Goal: Task Accomplishment & Management: Manage account settings

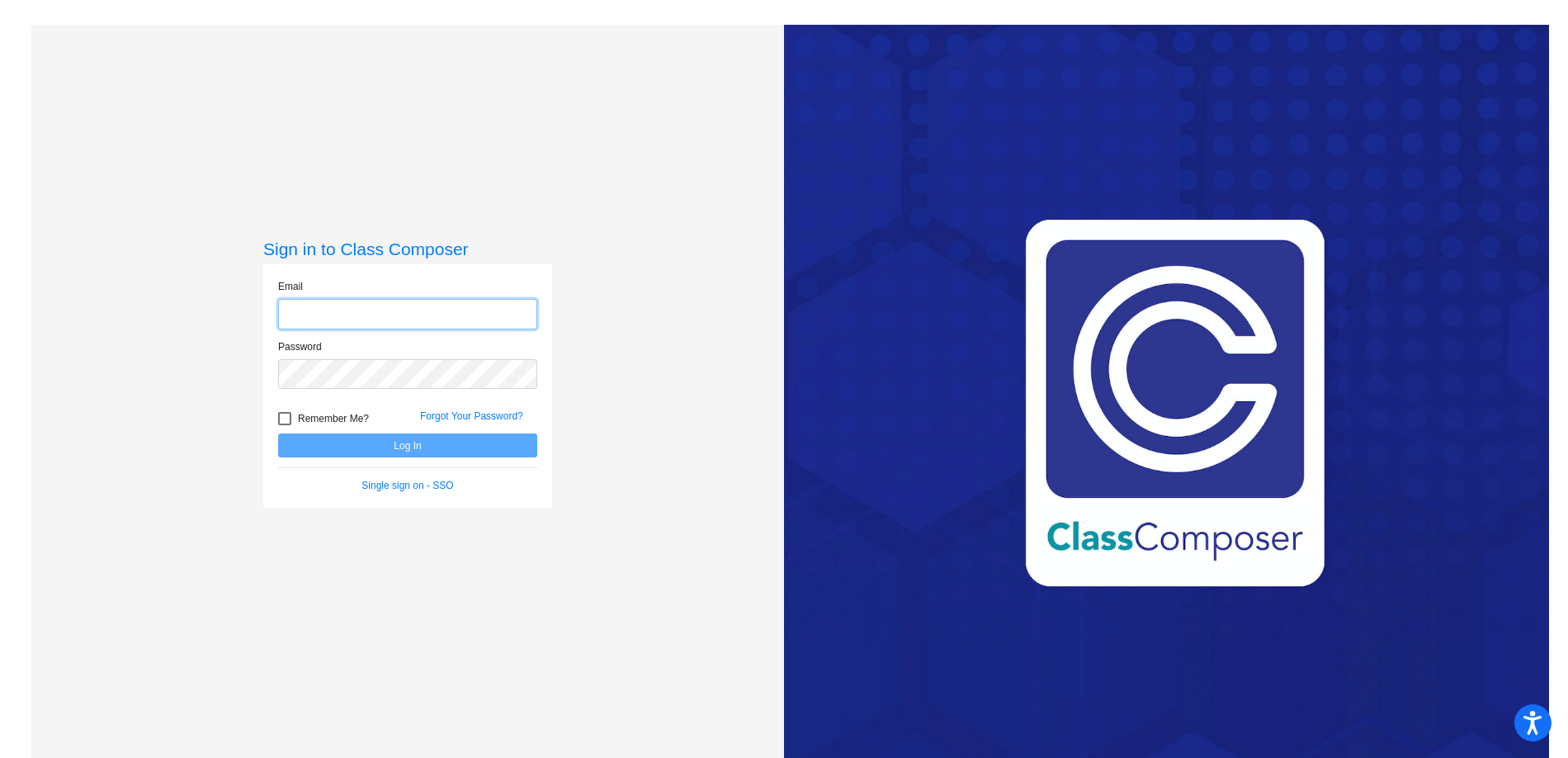
type input "[EMAIL_ADDRESS][PERSON_NAME][DOMAIN_NAME]"
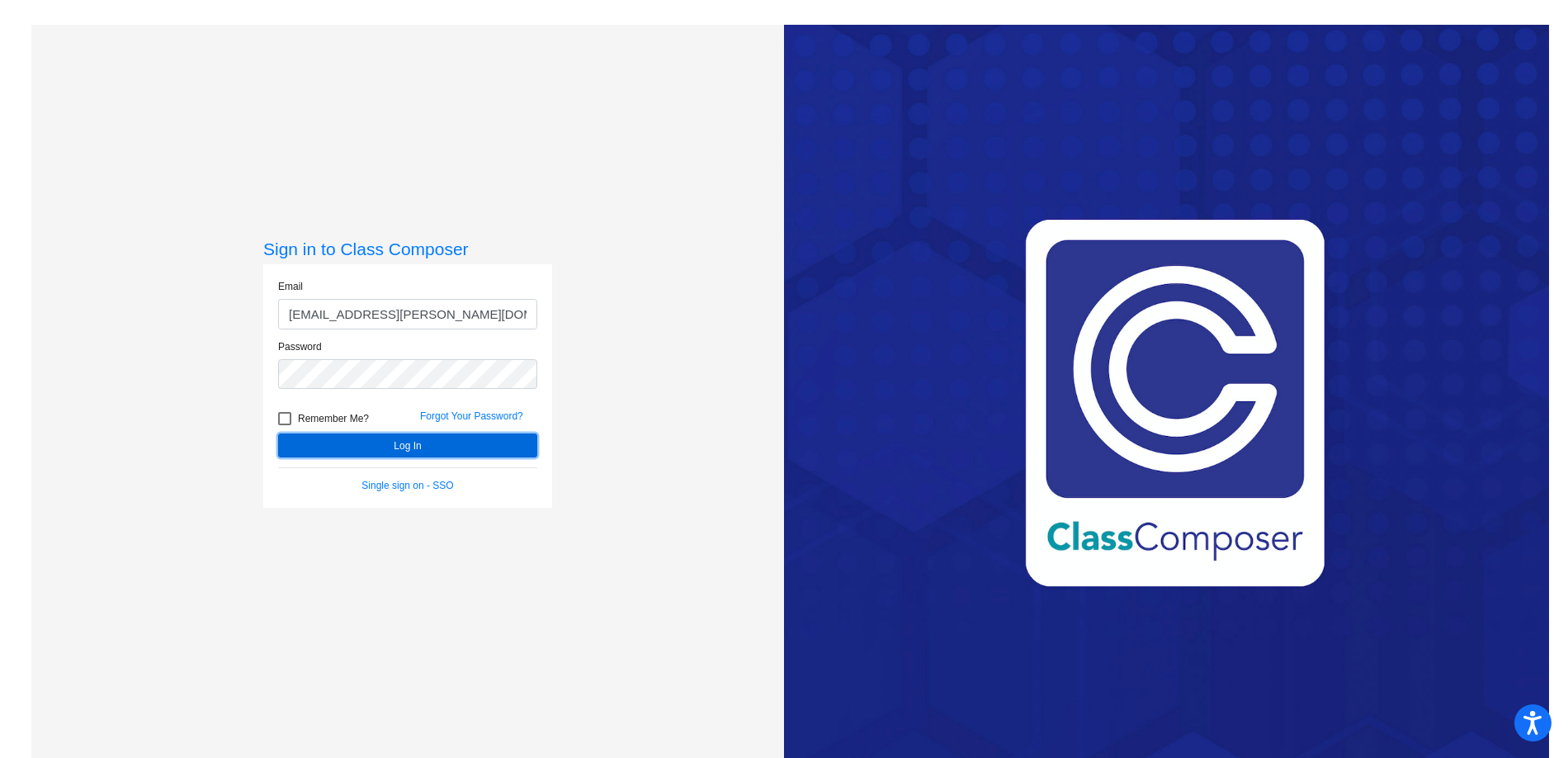
click at [392, 450] on button "Log In" at bounding box center [407, 445] width 259 height 24
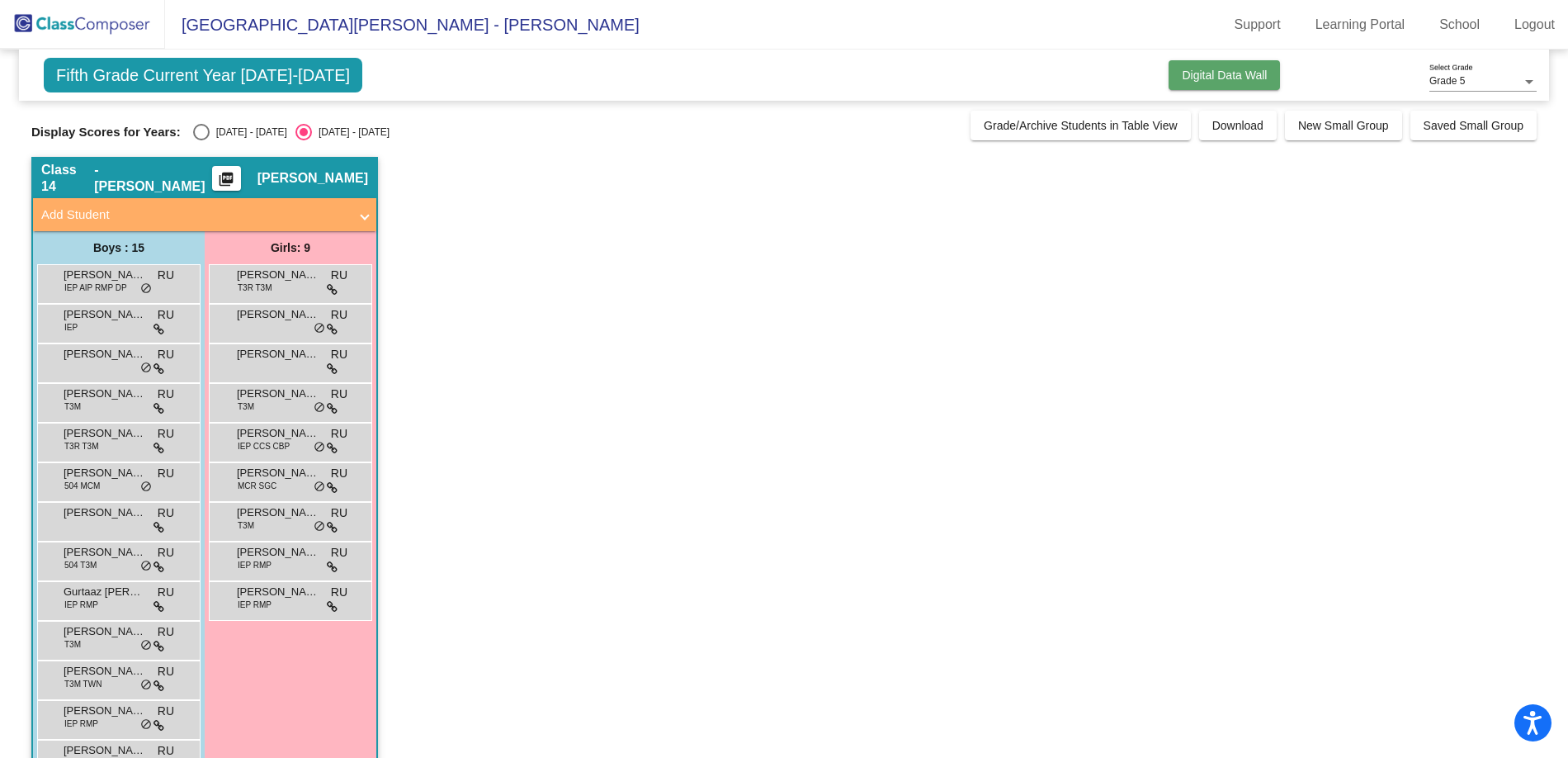
click at [1195, 76] on span "Digital Data Wall" at bounding box center [1224, 75] width 85 height 13
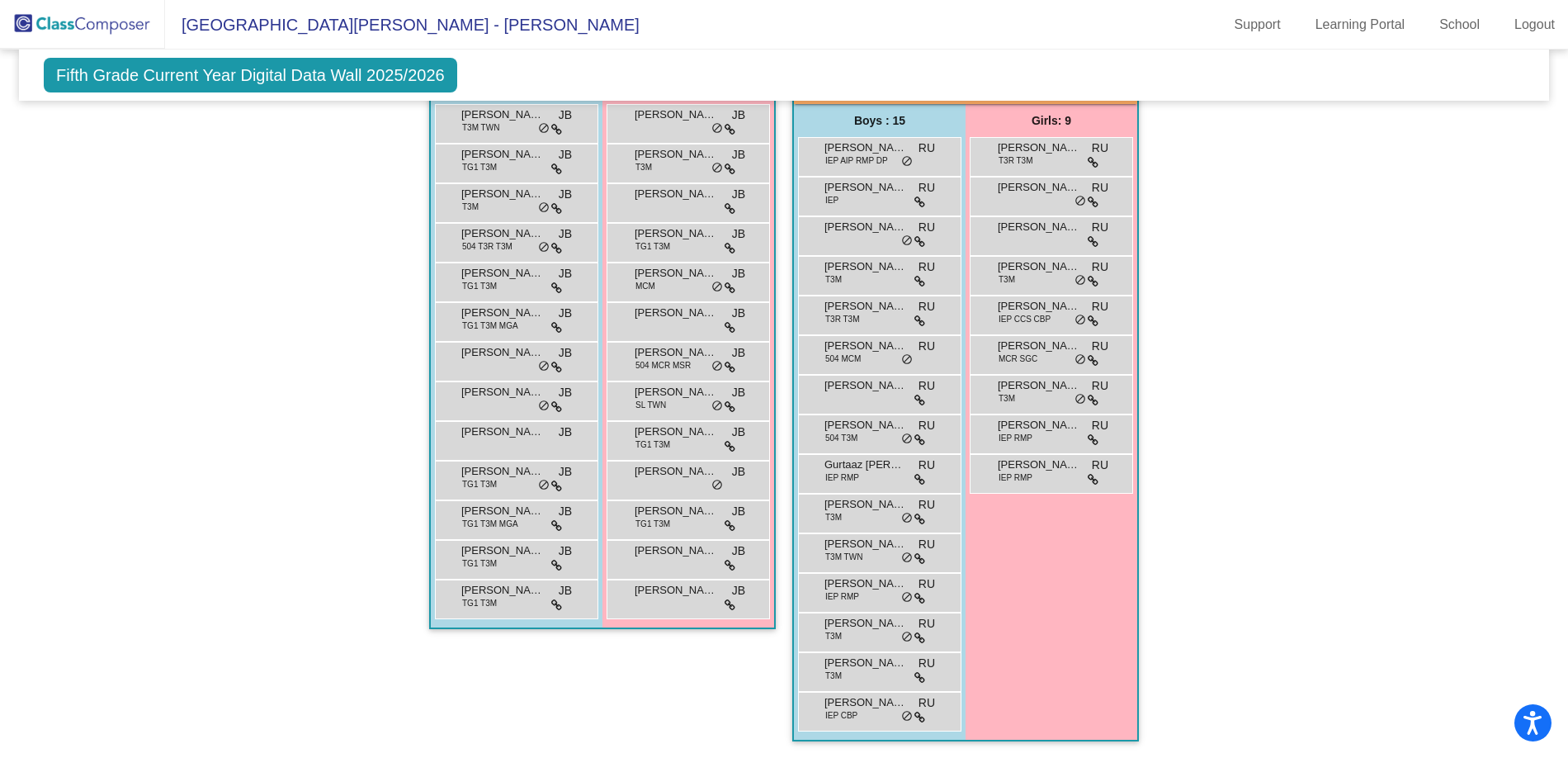
scroll to position [2680, 0]
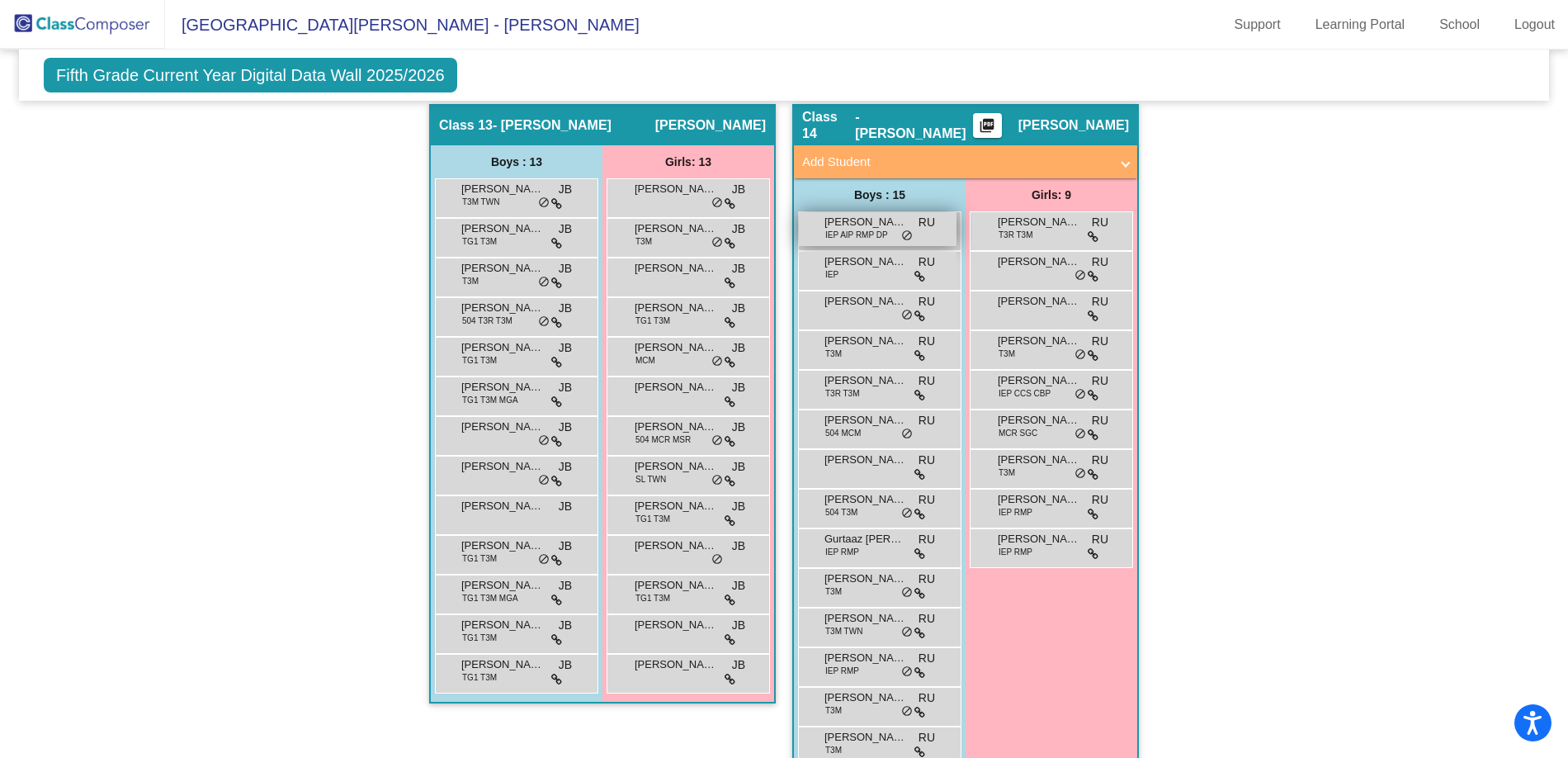
click at [855, 225] on span "[PERSON_NAME]" at bounding box center [865, 222] width 83 height 17
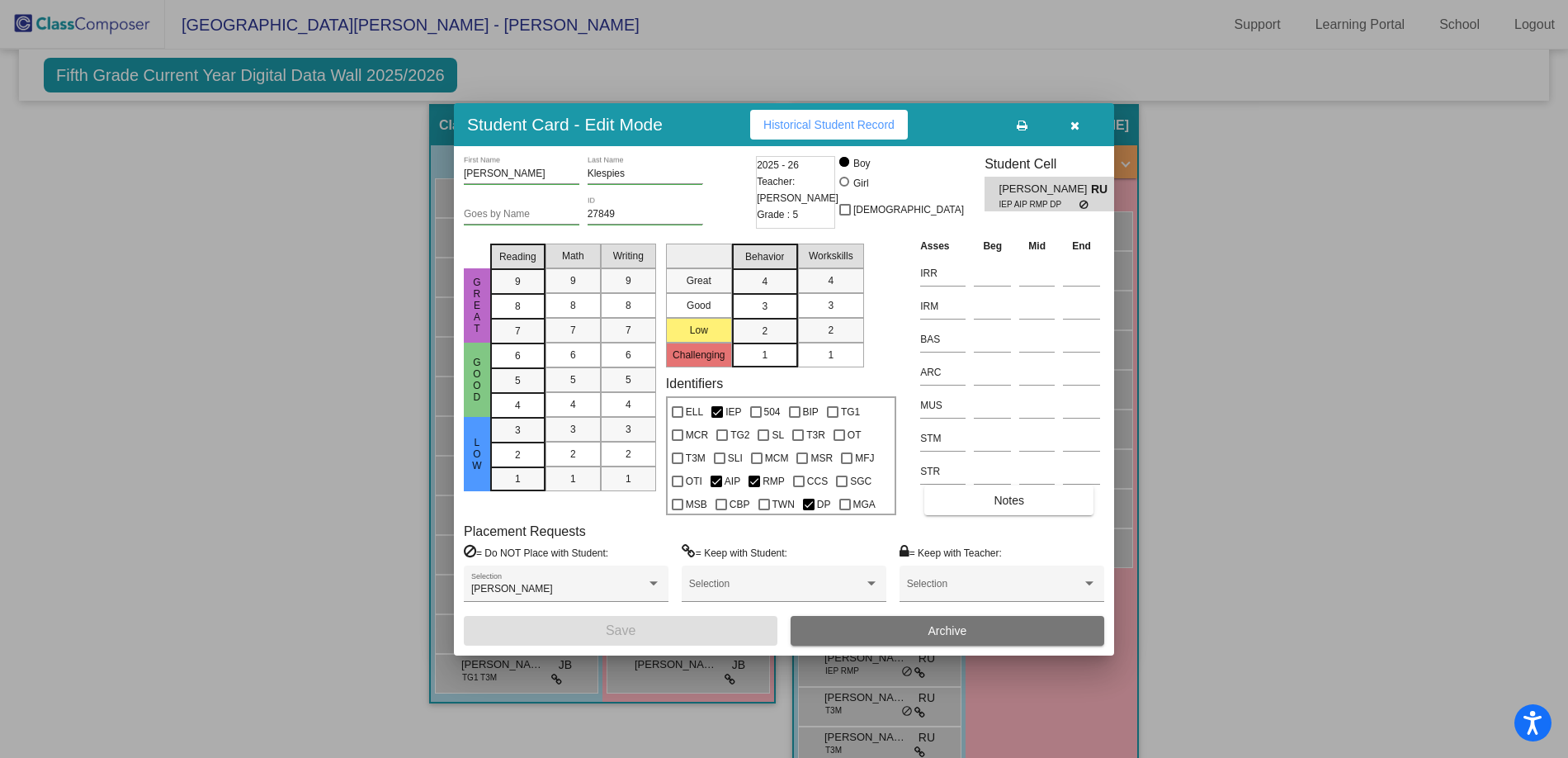
click at [505, 217] on input "Goes by Name" at bounding box center [521, 214] width 116 height 11
click at [1077, 120] on icon "button" at bounding box center [1075, 125] width 9 height 11
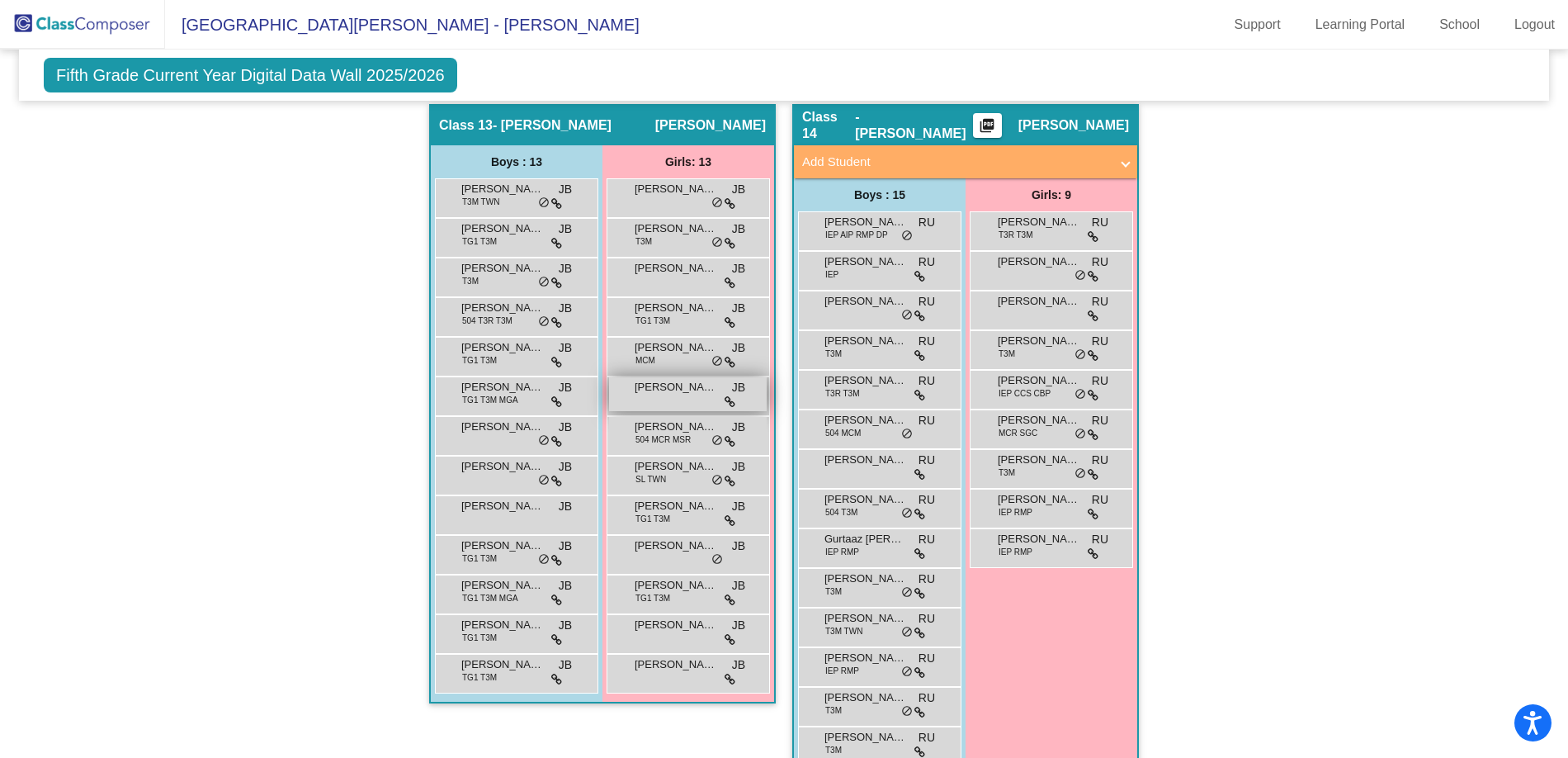
click at [646, 396] on div "Liberty [PERSON_NAME] lock do_not_disturb_alt" at bounding box center [688, 394] width 158 height 33
click at [1014, 422] on span "[PERSON_NAME]" at bounding box center [1039, 420] width 83 height 17
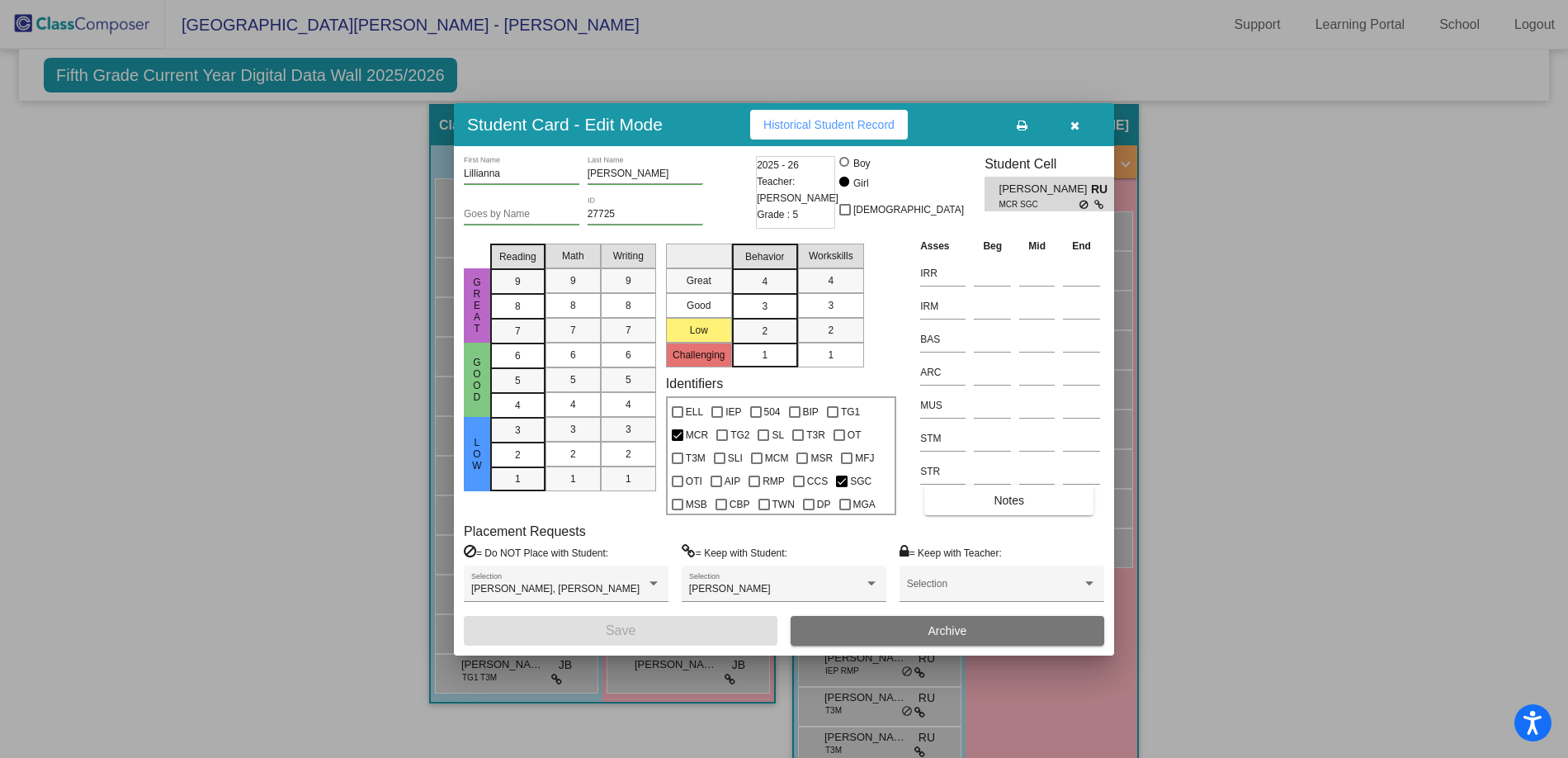
click at [541, 209] on input "Goes by Name" at bounding box center [521, 214] width 116 height 11
drag, startPoint x: 496, startPoint y: 218, endPoint x: 420, endPoint y: 205, distance: 77.1
click at [420, 205] on div "Student Card - Edit Mode Historical Student Record [PERSON_NAME] First Name [PE…" at bounding box center [784, 379] width 1568 height 758
type input "Lilly"
click at [689, 633] on button "Save" at bounding box center [620, 631] width 313 height 30
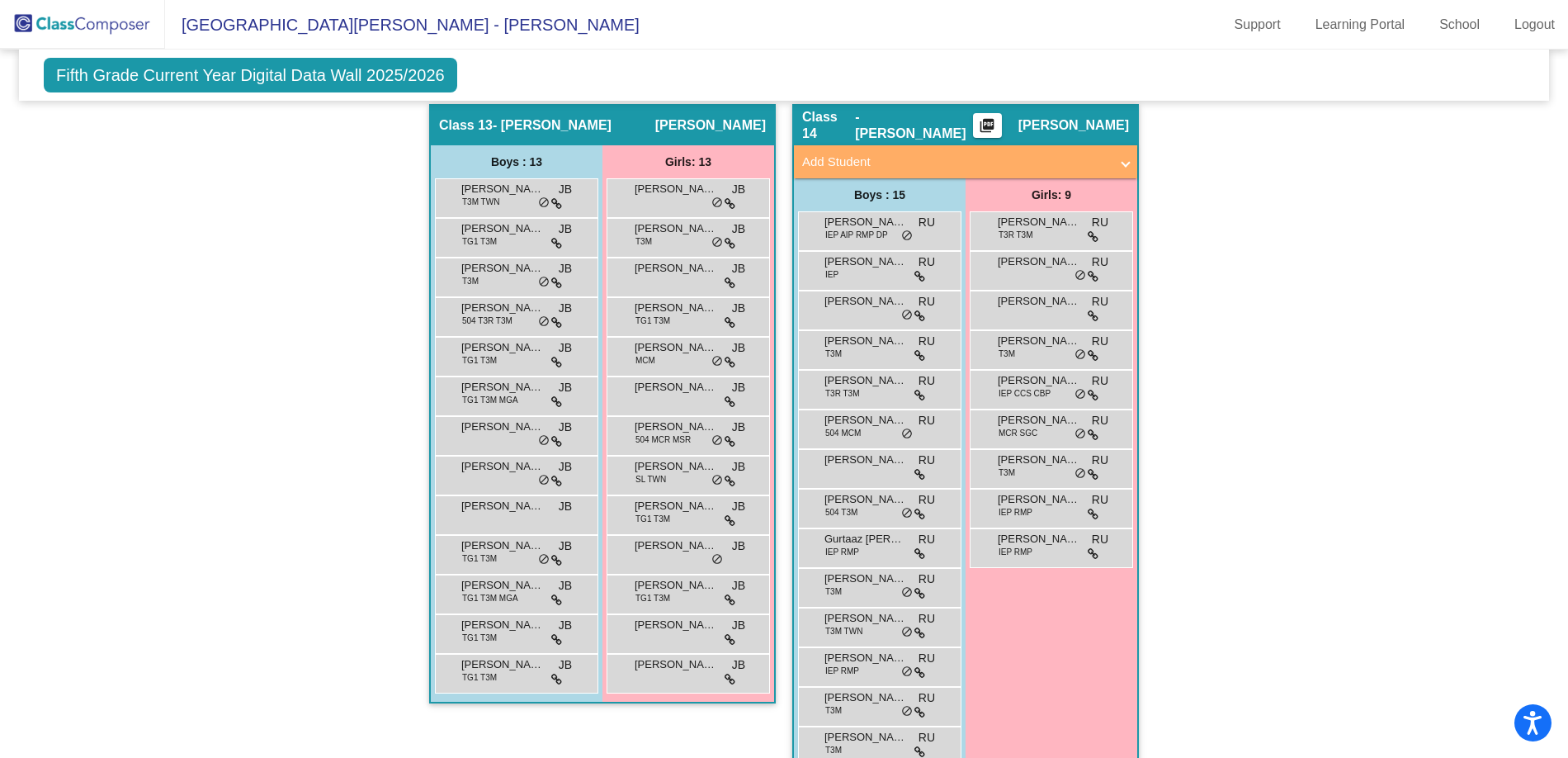
scroll to position [2763, 0]
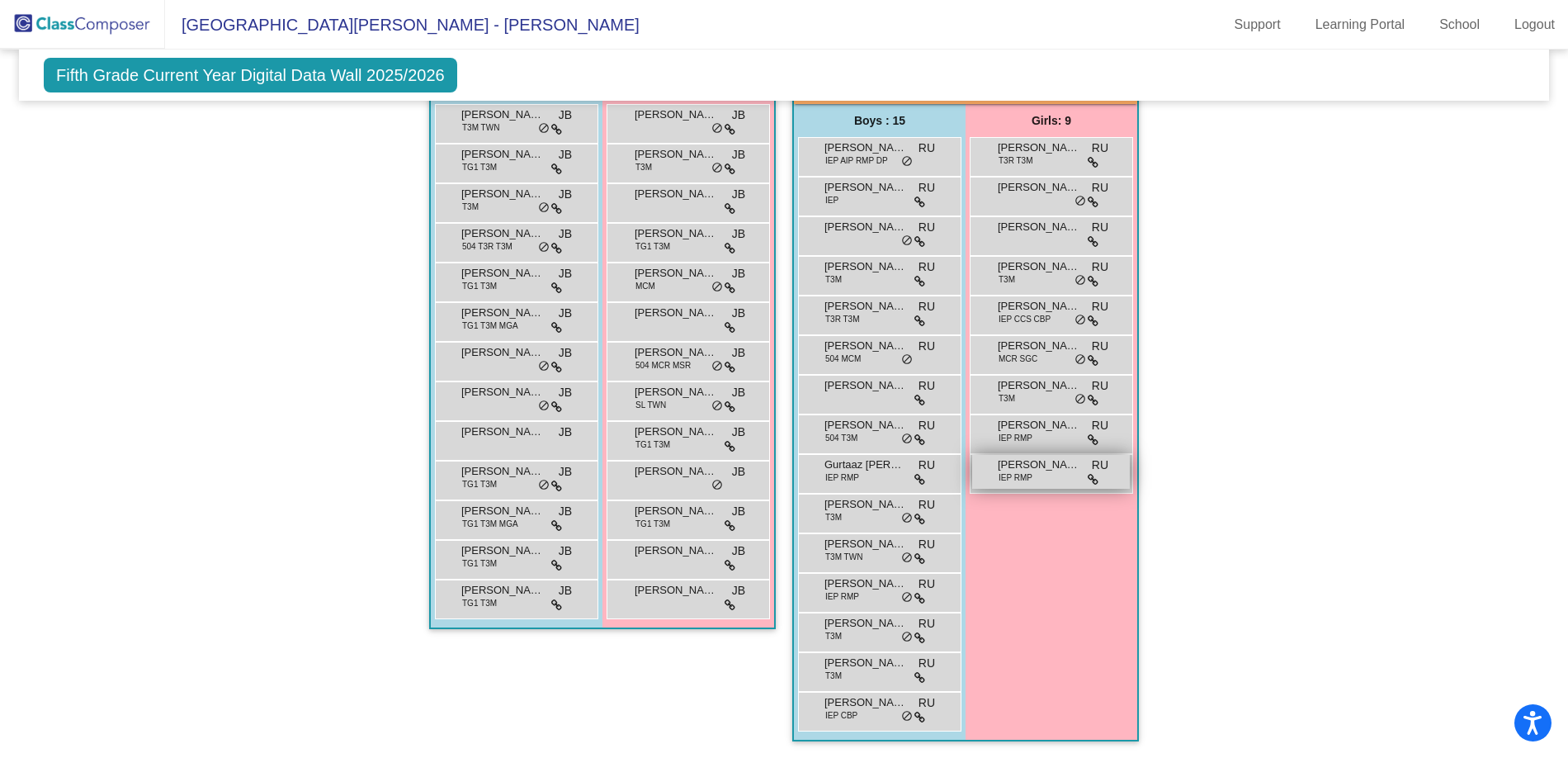
click at [1013, 456] on span "[PERSON_NAME]" at bounding box center [1039, 465] width 83 height 17
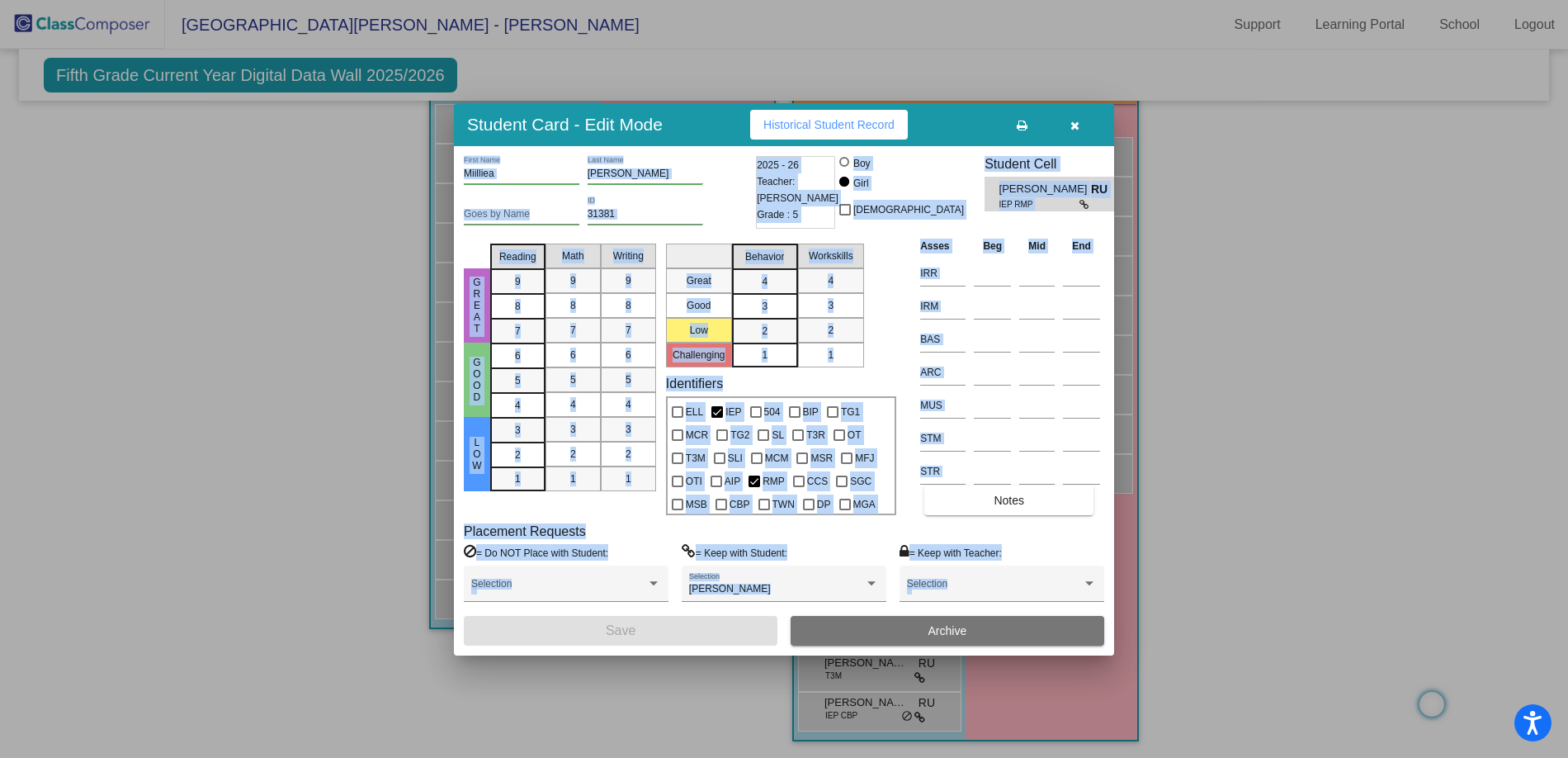
click at [536, 212] on input "Goes by Name" at bounding box center [521, 214] width 116 height 11
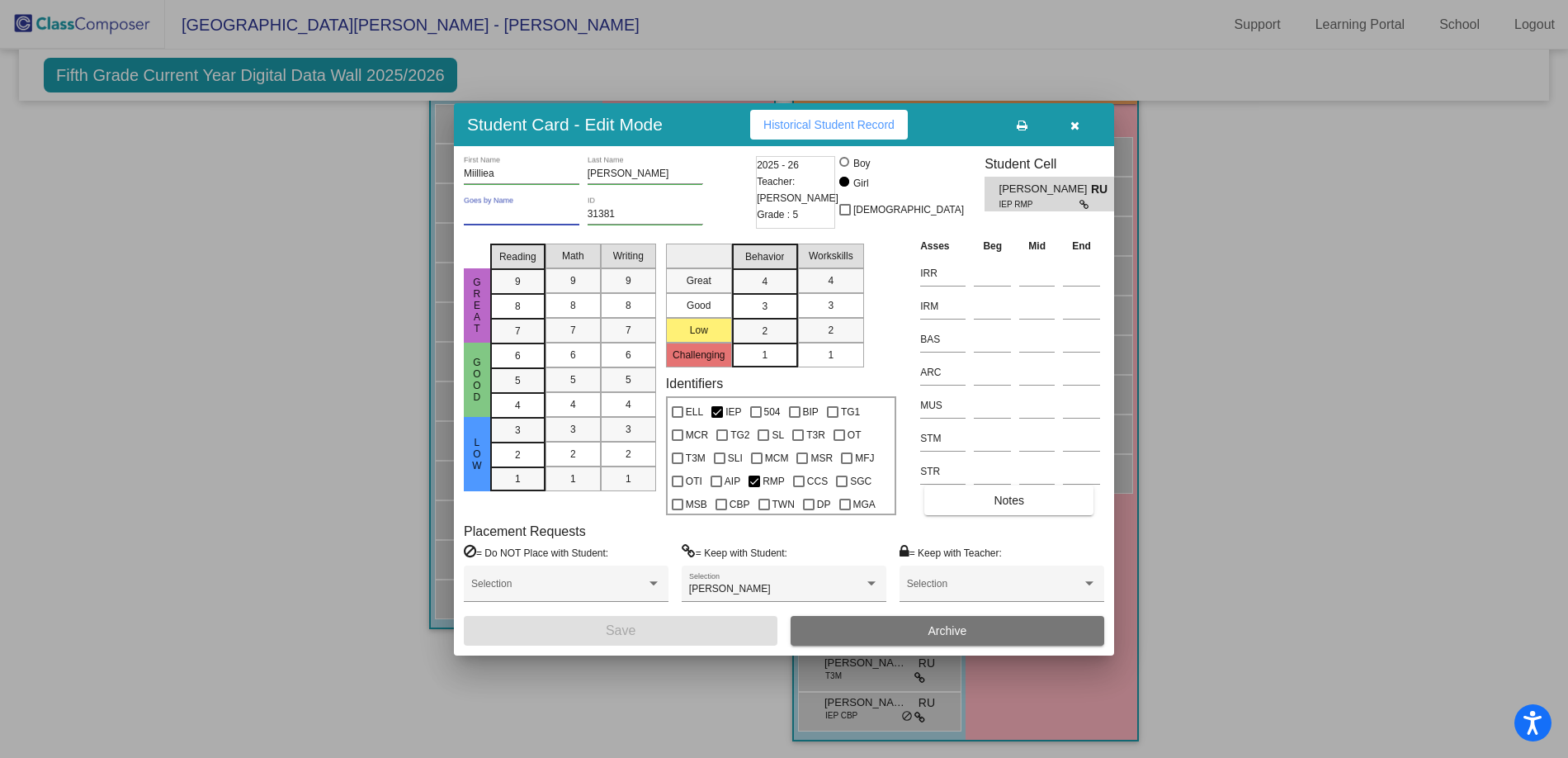
click at [1075, 123] on icon "button" at bounding box center [1075, 125] width 9 height 11
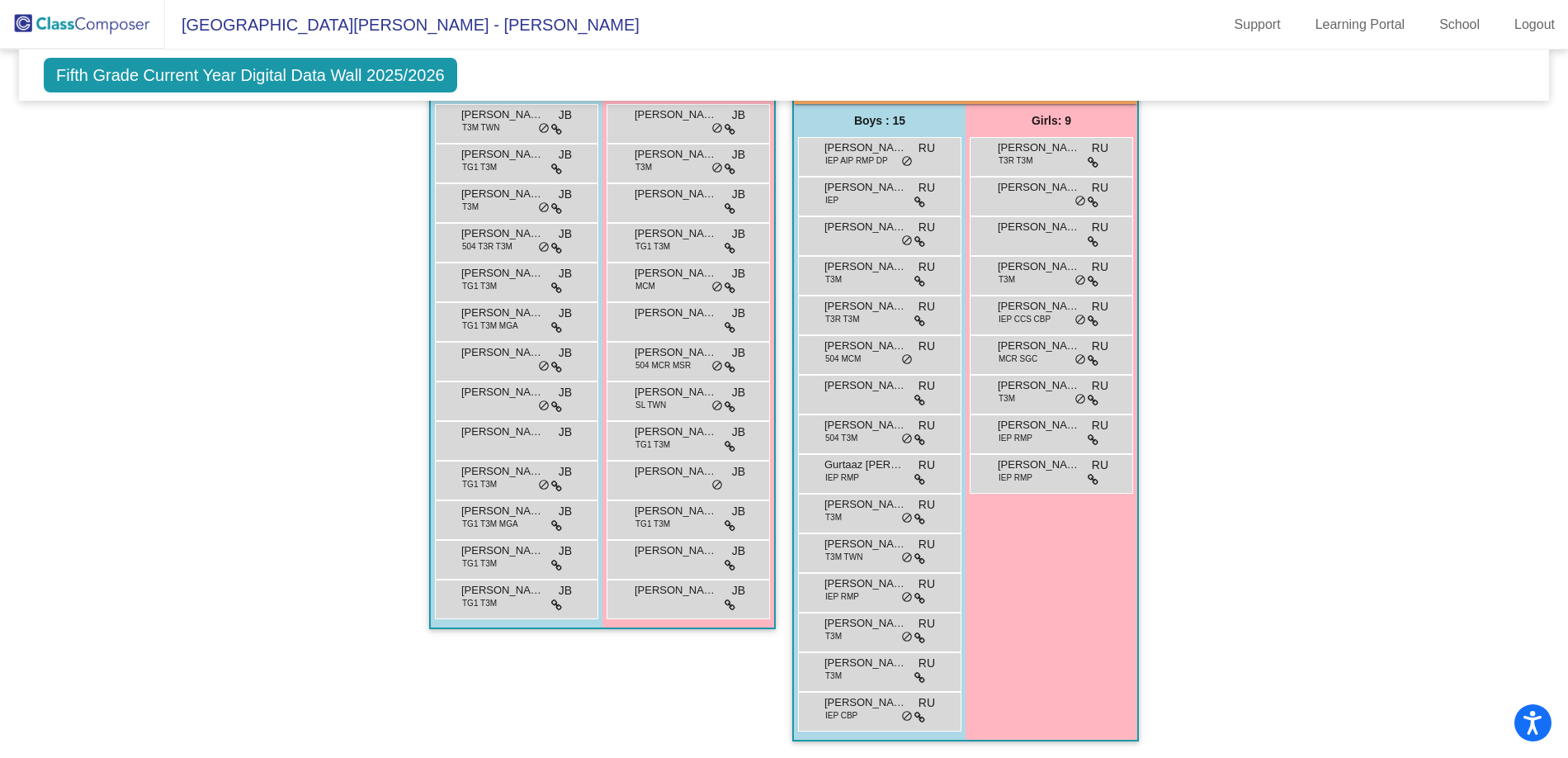
click at [871, 694] on span "[PERSON_NAME]" at bounding box center [865, 702] width 83 height 17
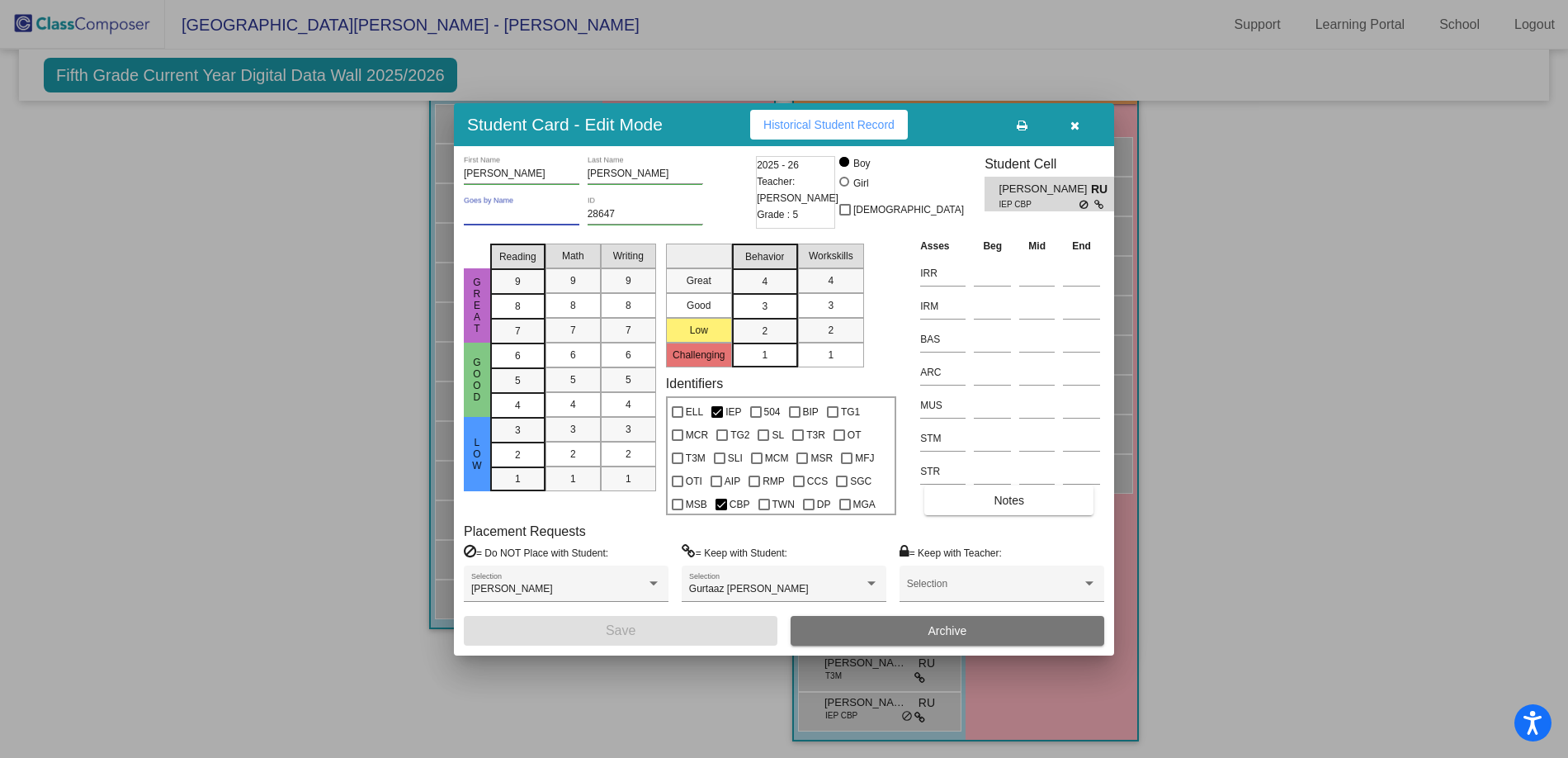
click at [531, 212] on input "Goes by Name" at bounding box center [521, 214] width 116 height 11
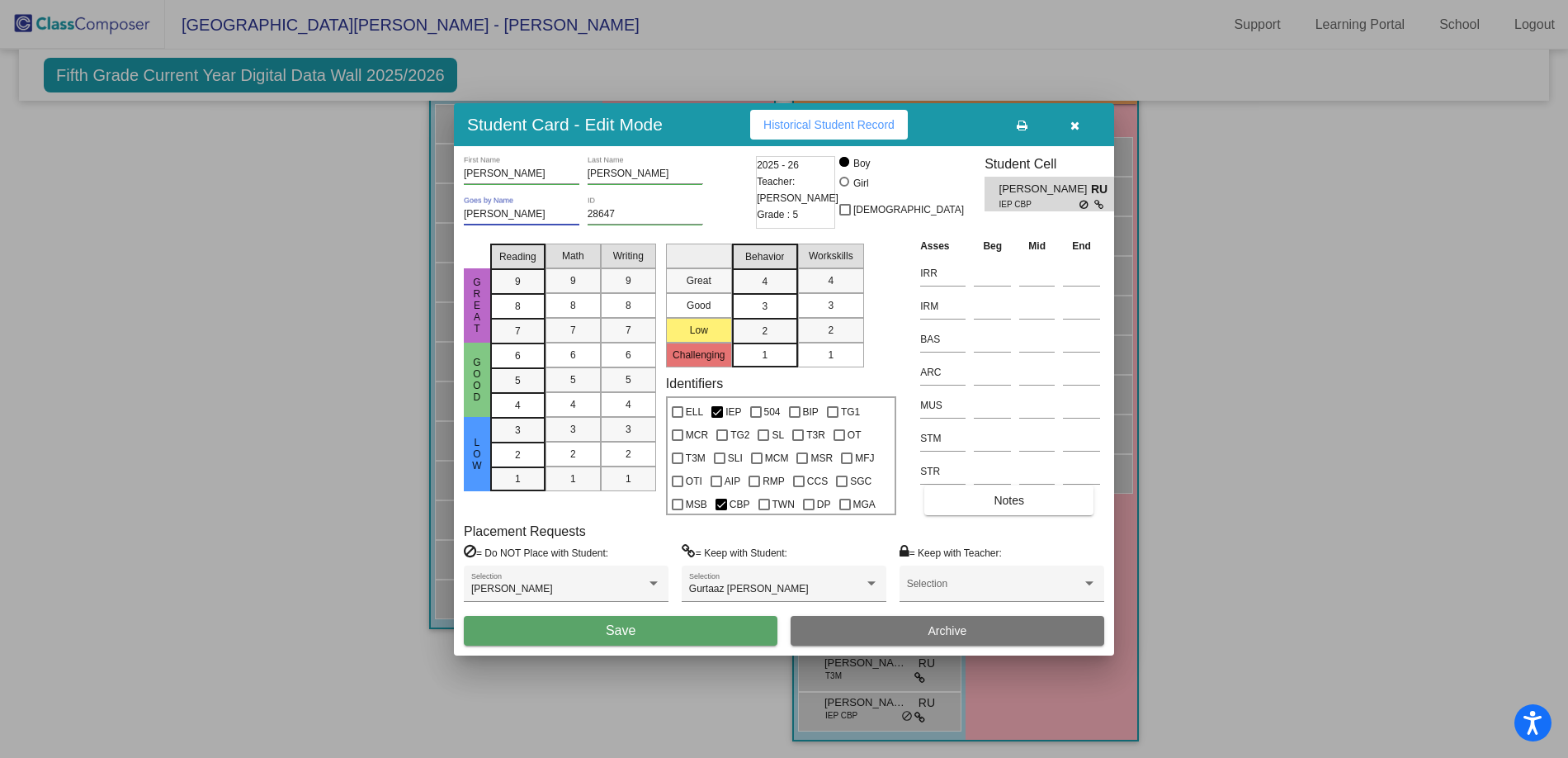
type input "[PERSON_NAME]"
click at [614, 636] on span "Save" at bounding box center [620, 630] width 30 height 14
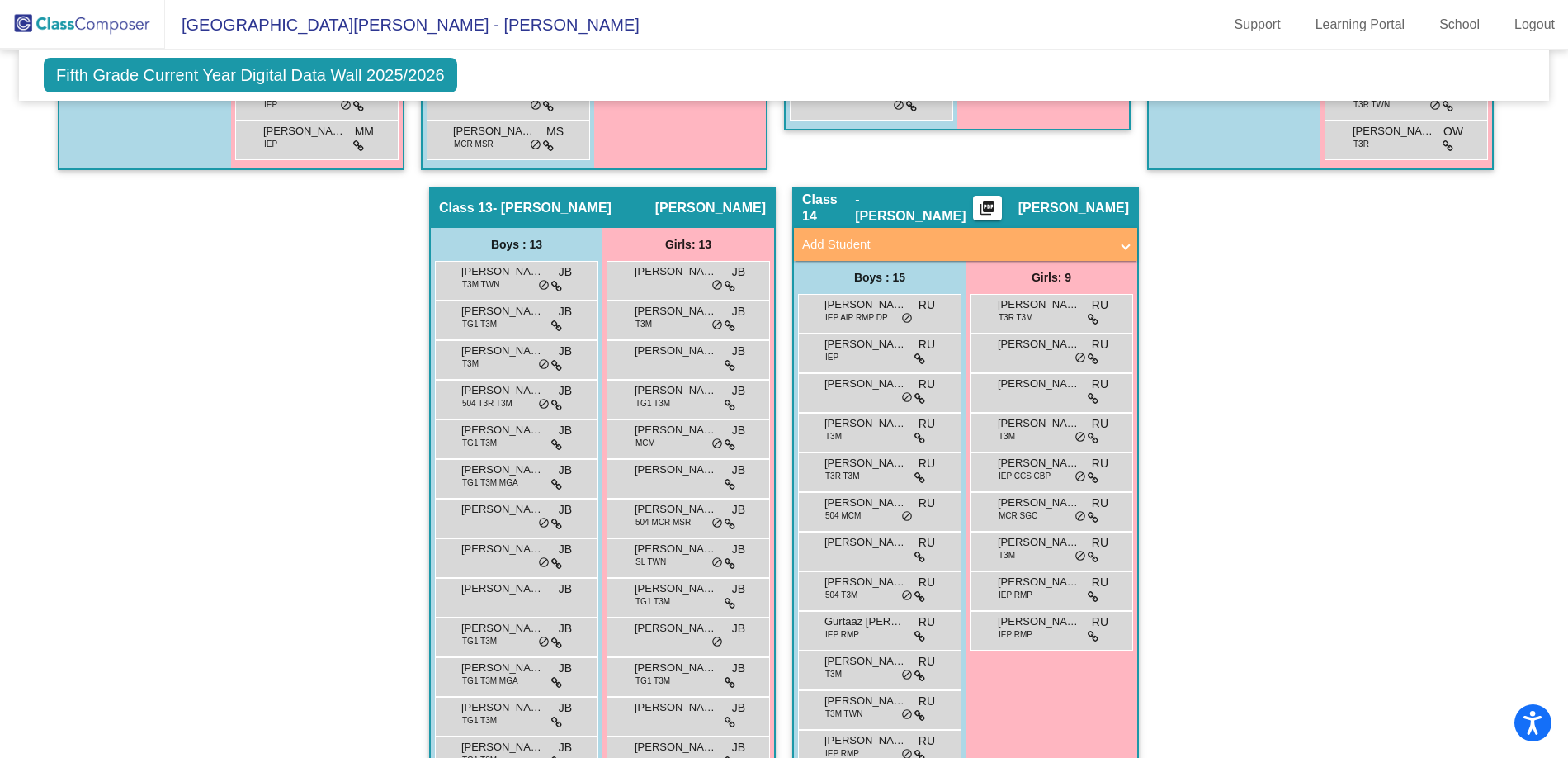
scroll to position [2680, 0]
